Goal: Communication & Community: Answer question/provide support

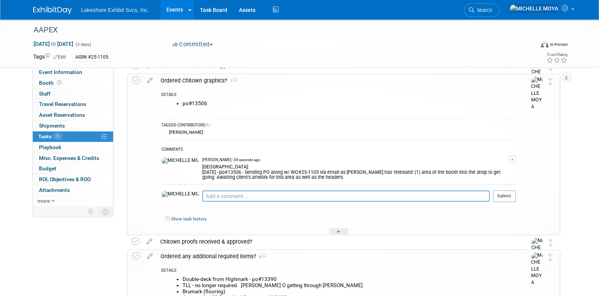
scroll to position [295, 0]
click at [265, 172] on div "[GEOGRAPHIC_DATA]: [DATE] - po#13506 - Sending PO along w/ WO#25-1105 via email…" at bounding box center [355, 172] width 306 height 18
click at [512, 160] on span "button" at bounding box center [511, 160] width 3 height 2
click at [488, 167] on link "Edit Comment" at bounding box center [484, 171] width 61 height 11
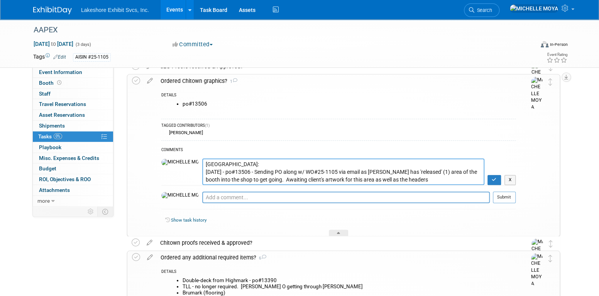
click at [209, 164] on textarea "[GEOGRAPHIC_DATA]: [DATE] - po#13506 - Sending PO along w/ WO#25-1105 via email…" at bounding box center [343, 172] width 282 height 27
click at [379, 177] on textarea "[GEOGRAPHIC_DATA]: [DATE] - po#13506 - Sending PO along w/ WO#25-1105 via email…" at bounding box center [343, 172] width 282 height 27
click at [463, 180] on textarea "[GEOGRAPHIC_DATA]: [DATE] - po#13506 - Sending PO along w/ WO#25-1105 via email…" at bounding box center [343, 172] width 282 height 27
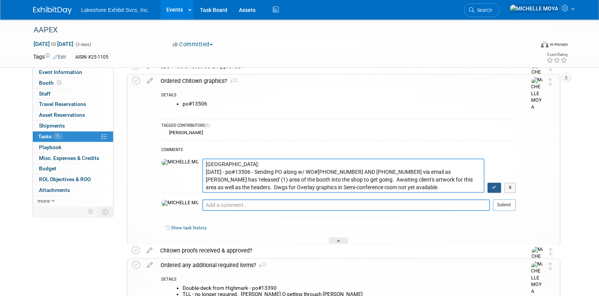
type textarea "[GEOGRAPHIC_DATA]: [DATE] - po#13506 - Sending PO along w/ WO#[PHONE_NUMBER] AN…"
click at [495, 185] on icon "button" at bounding box center [493, 187] width 5 height 5
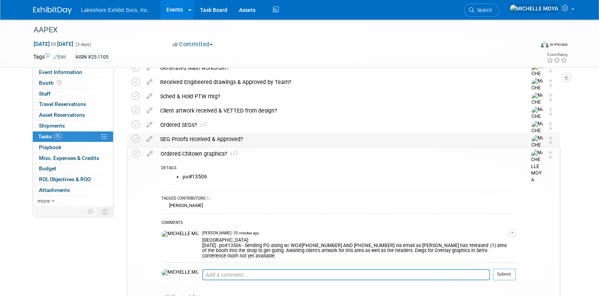
scroll to position [218, 0]
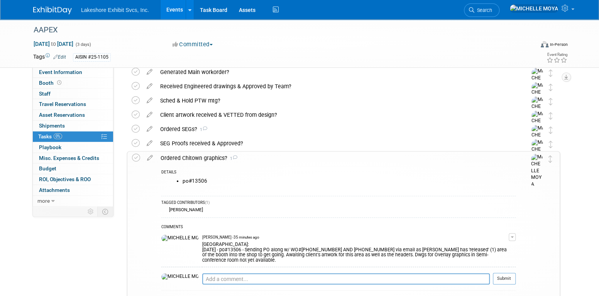
click at [176, 10] on link "Events" at bounding box center [174, 9] width 28 height 19
